Goal: Task Accomplishment & Management: Use online tool/utility

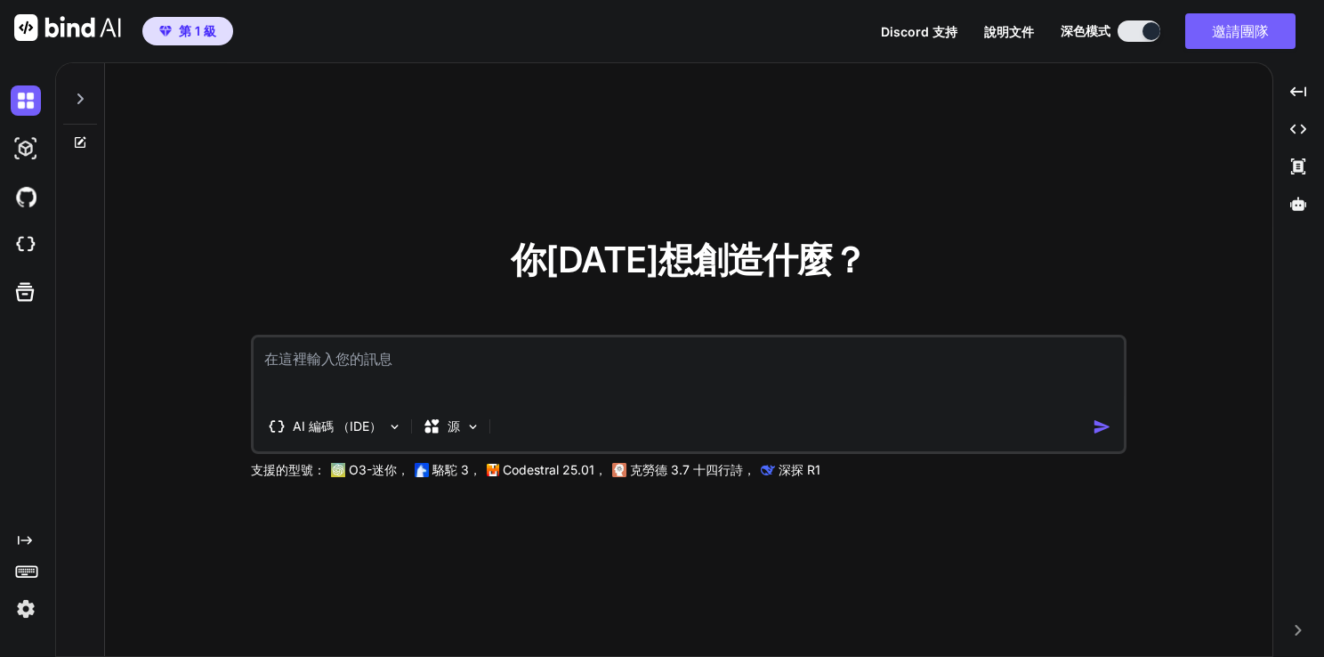
click at [183, 37] on span "第 1 級" at bounding box center [197, 31] width 37 height 18
click at [24, 572] on icon at bounding box center [26, 570] width 25 height 25
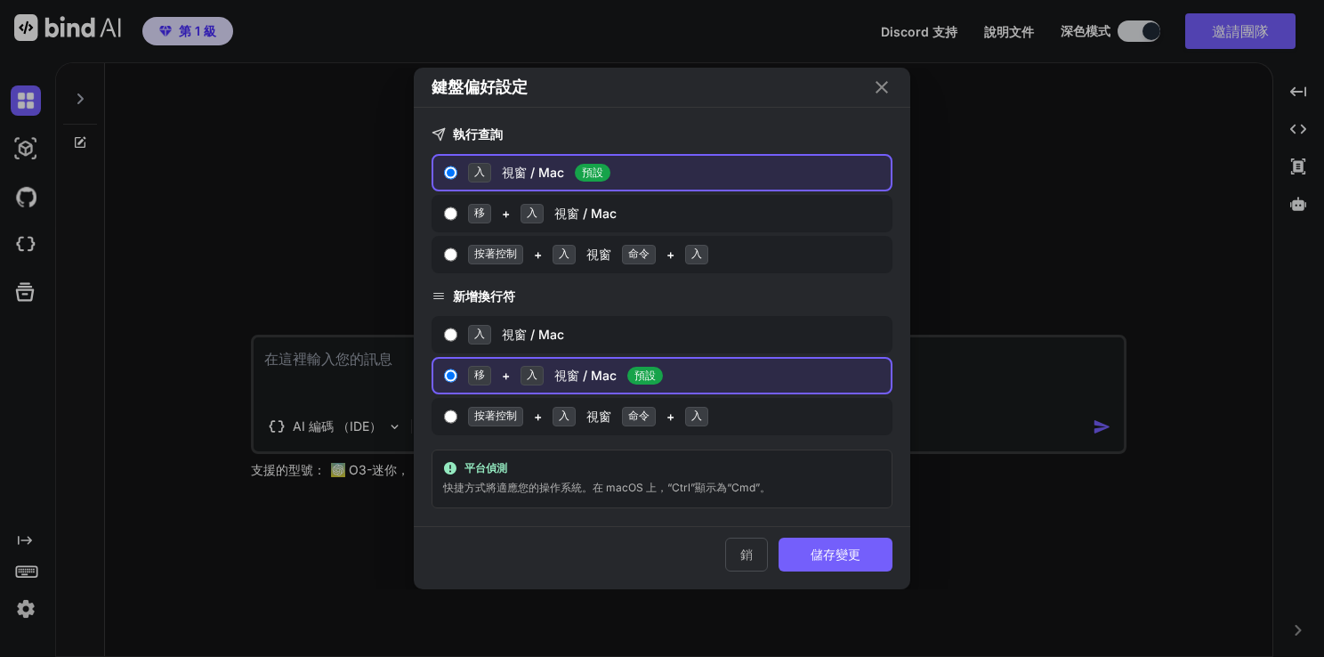
click at [877, 90] on icon "近" at bounding box center [881, 87] width 21 height 21
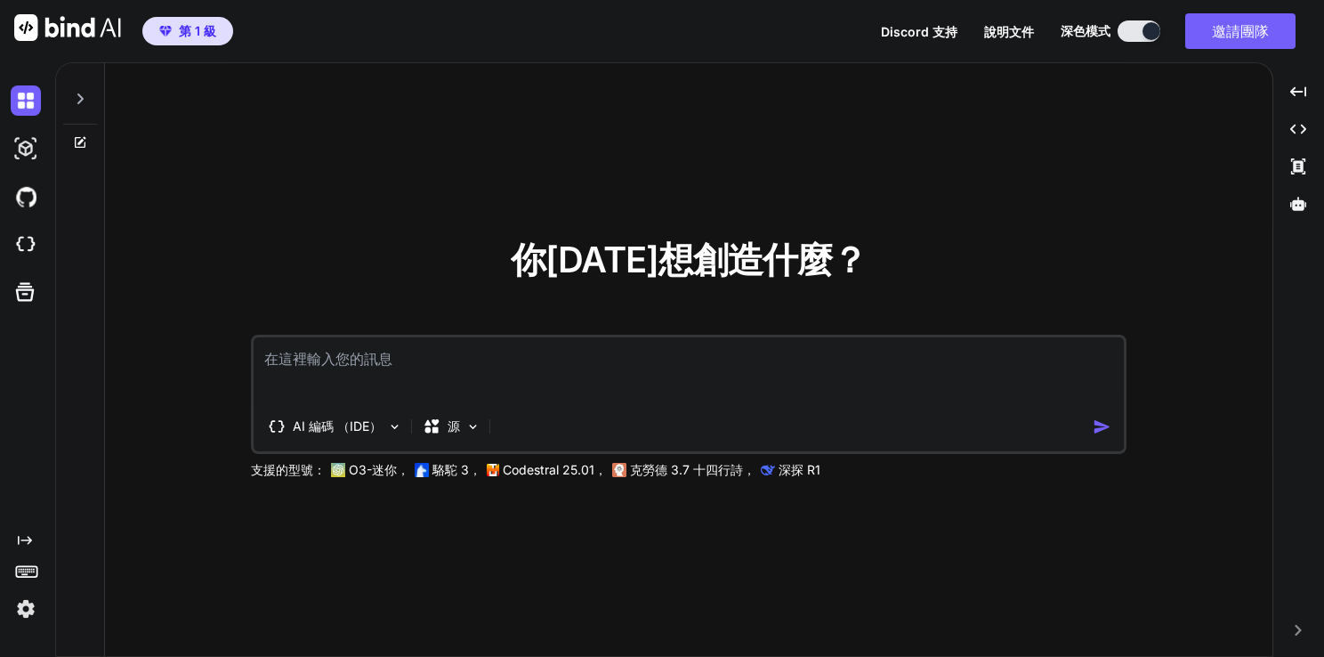
click at [458, 353] on textarea at bounding box center [689, 370] width 871 height 66
click at [1300, 201] on icon at bounding box center [1299, 203] width 16 height 13
type textarea "x"
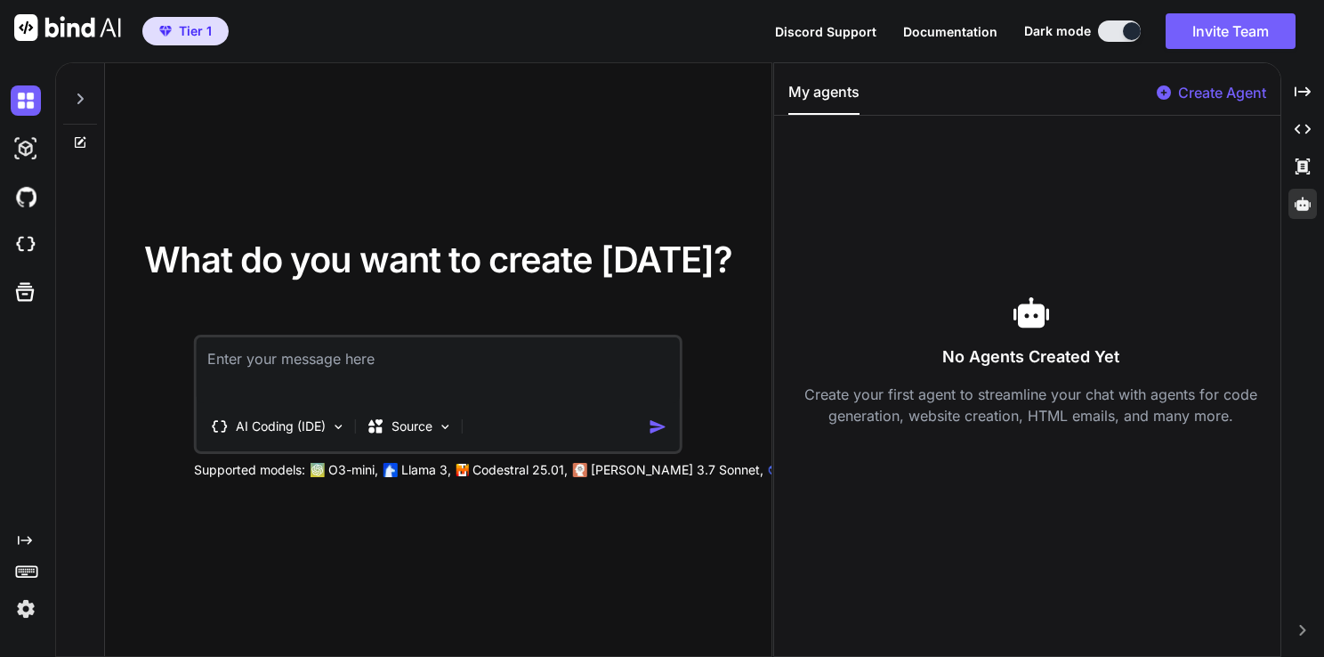
click at [1195, 91] on p "Create Agent" at bounding box center [1223, 92] width 88 height 21
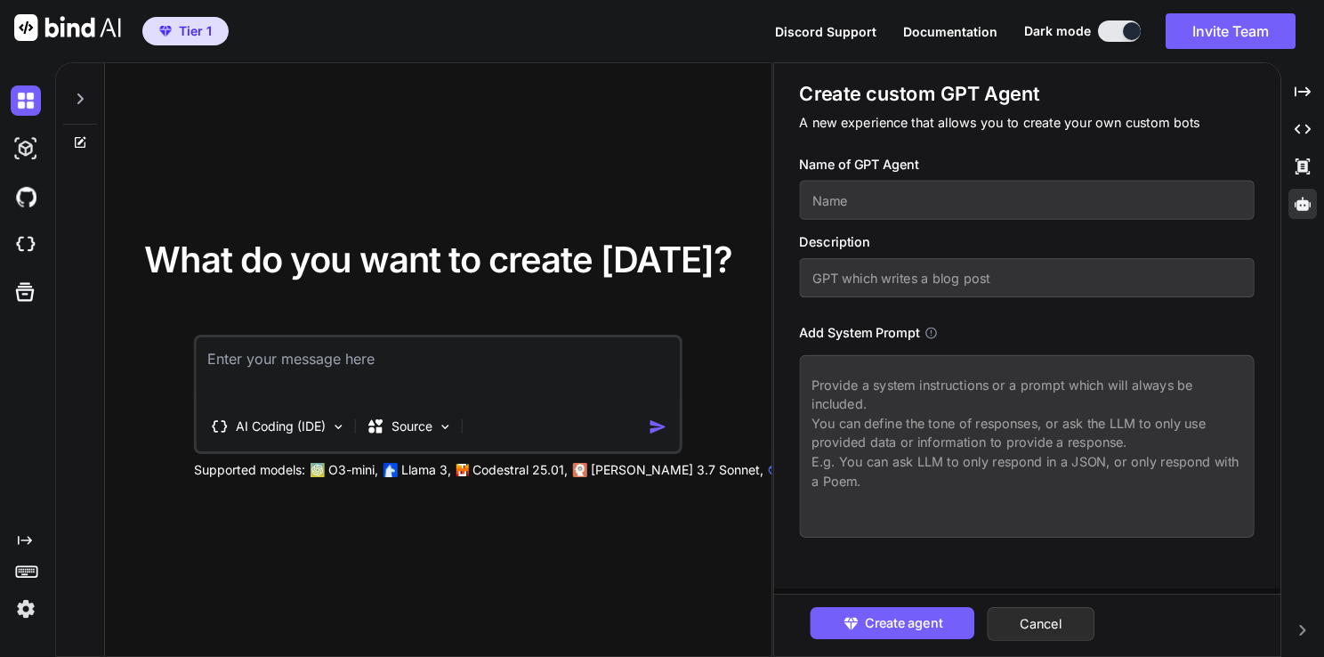
click at [897, 198] on input "text" at bounding box center [1028, 200] width 456 height 39
type input "Sunny"
type input "GPT for"
click at [897, 198] on input "Sunny" at bounding box center [1028, 200] width 456 height 39
type input "[PERSON_NAME]"
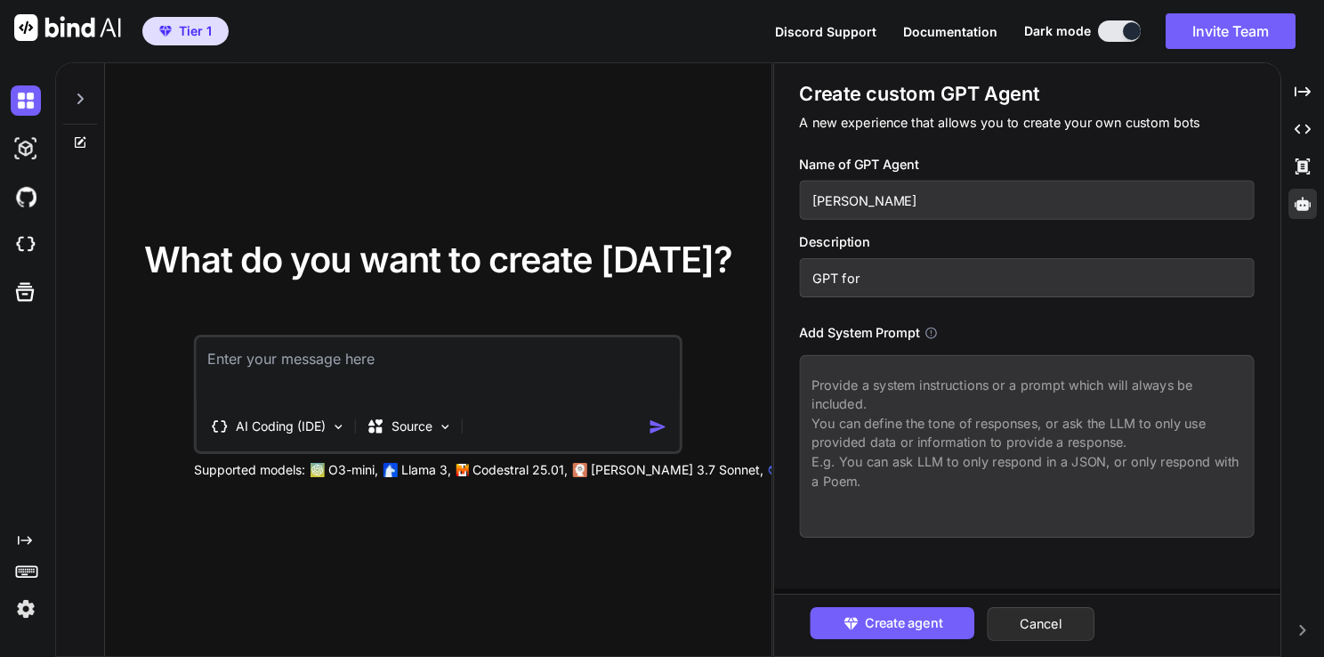
drag, startPoint x: 868, startPoint y: 280, endPoint x: 794, endPoint y: 283, distance: 73.9
click at [794, 283] on div "Create custom GPT Agent A new experience that allows you to create your own cus…" at bounding box center [1027, 325] width 506 height 525
type input "G"
click at [933, 336] on icon at bounding box center [931, 332] width 13 height 13
click at [1299, 168] on icon at bounding box center [1303, 166] width 14 height 16
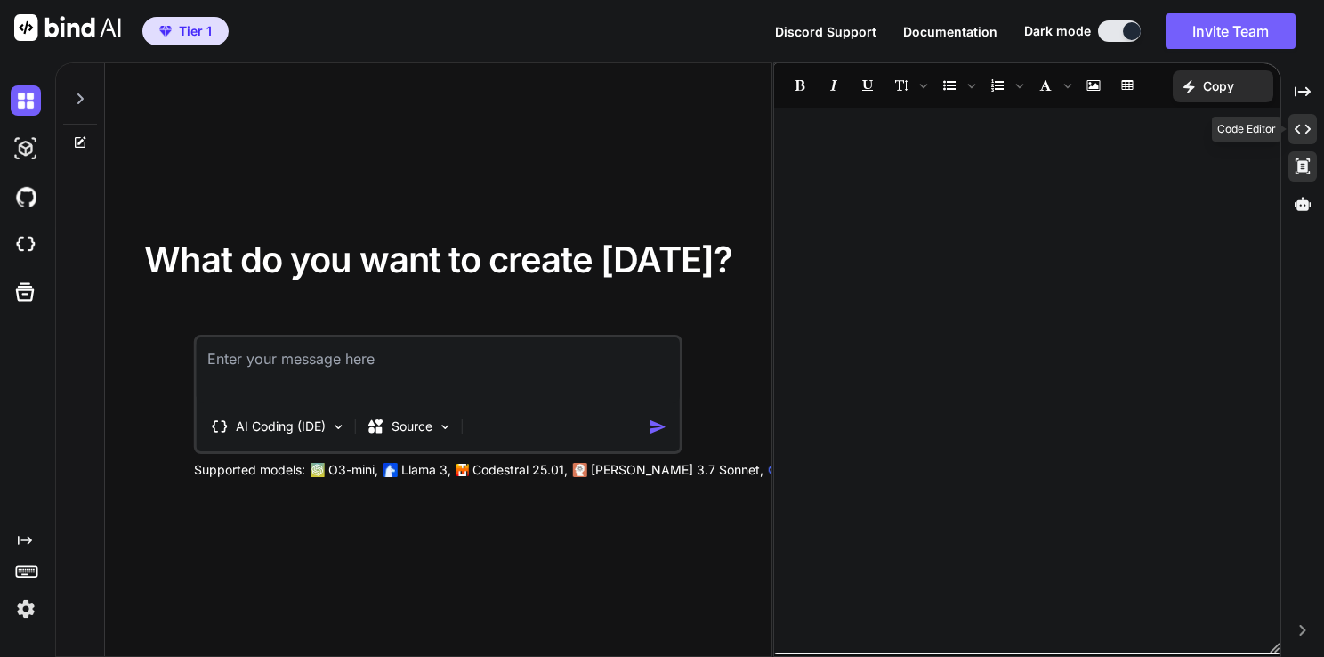
click at [1305, 127] on icon "Created with Pixso." at bounding box center [1303, 129] width 16 height 16
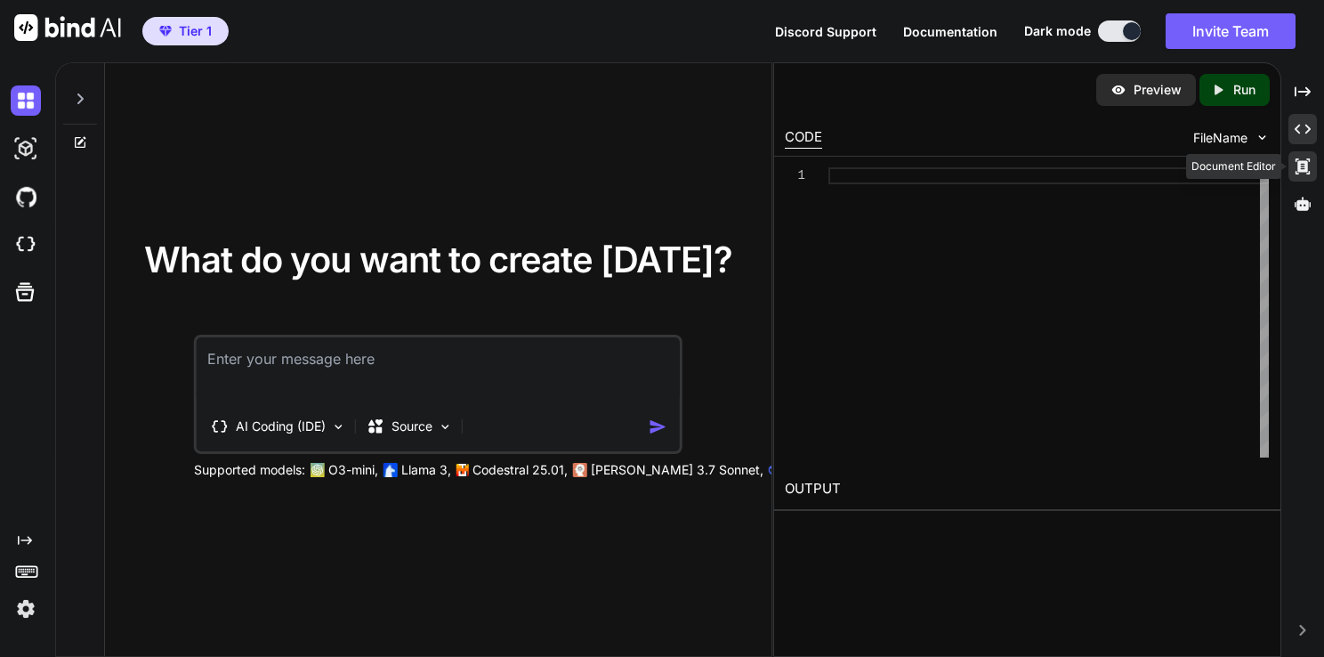
click at [1306, 166] on icon at bounding box center [1303, 166] width 14 height 16
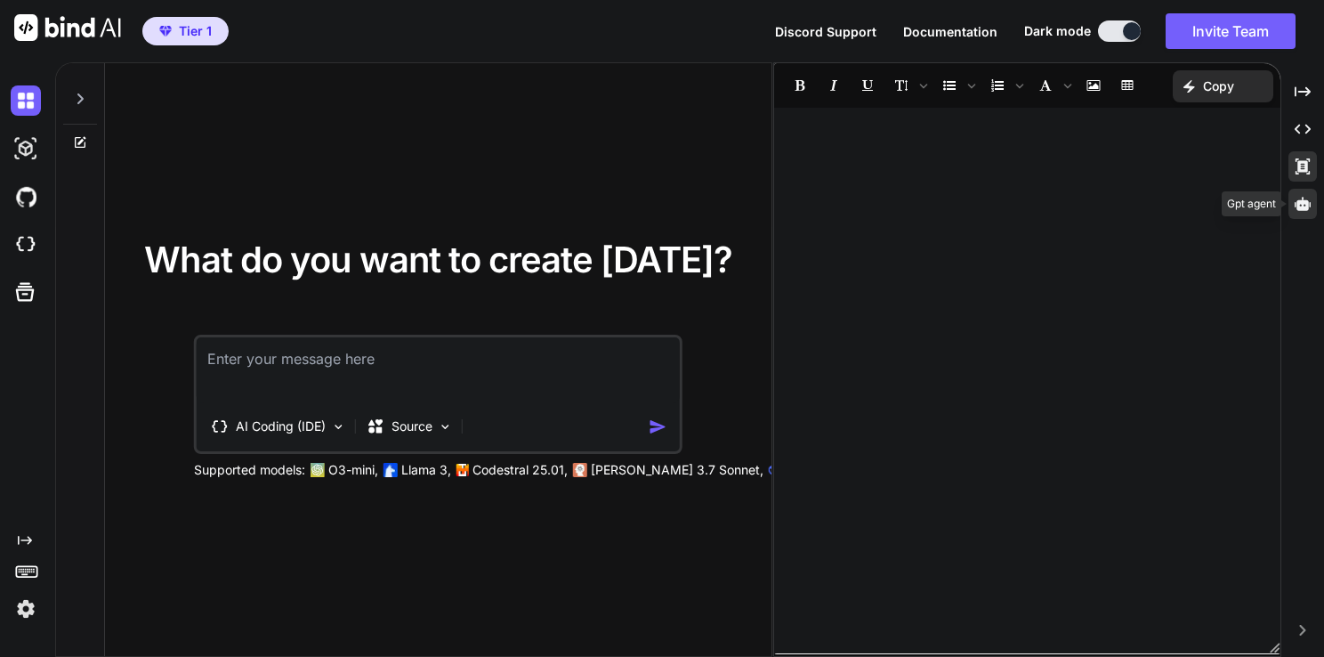
click at [1306, 201] on icon at bounding box center [1303, 203] width 16 height 13
